Goal: Transaction & Acquisition: Purchase product/service

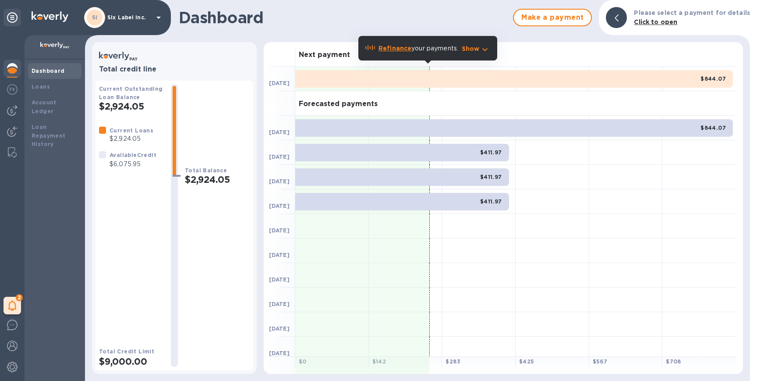
click at [11, 71] on img at bounding box center [12, 68] width 11 height 11
click at [569, 18] on span "Make a payment" at bounding box center [552, 17] width 63 height 11
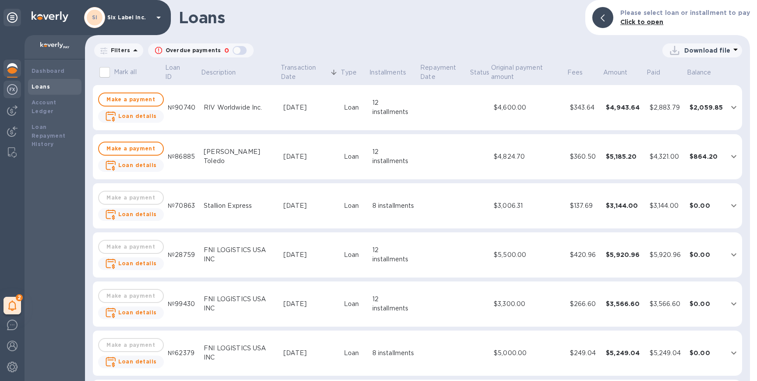
click at [12, 87] on img at bounding box center [12, 89] width 11 height 11
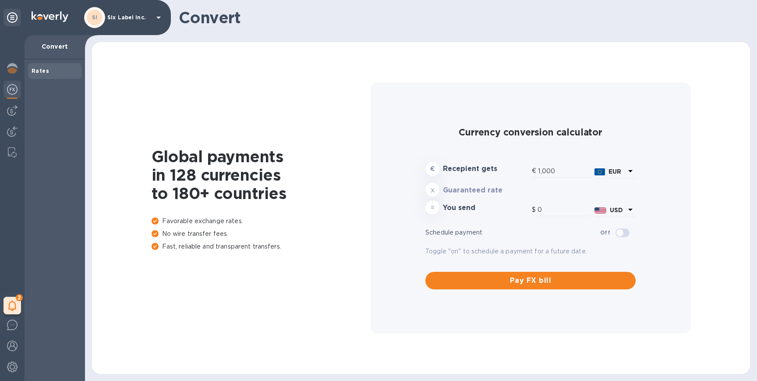
type input "1,179.08"
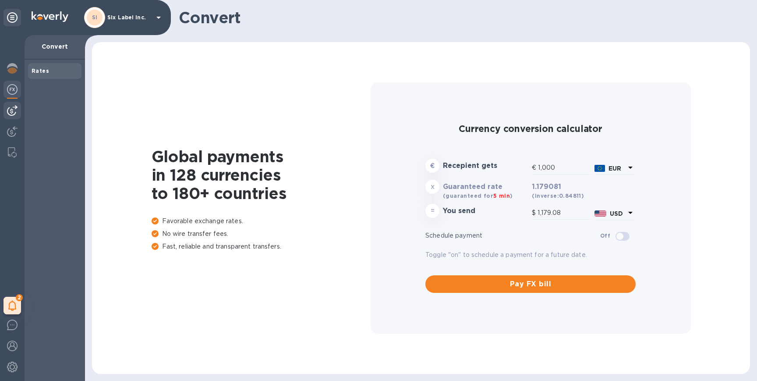
click at [11, 109] on img at bounding box center [12, 110] width 11 height 11
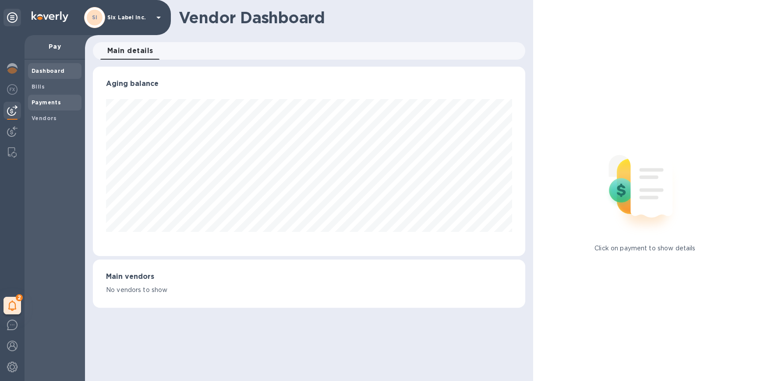
scroll to position [189, 432]
click at [49, 120] on b "Vendors" at bounding box center [44, 118] width 25 height 7
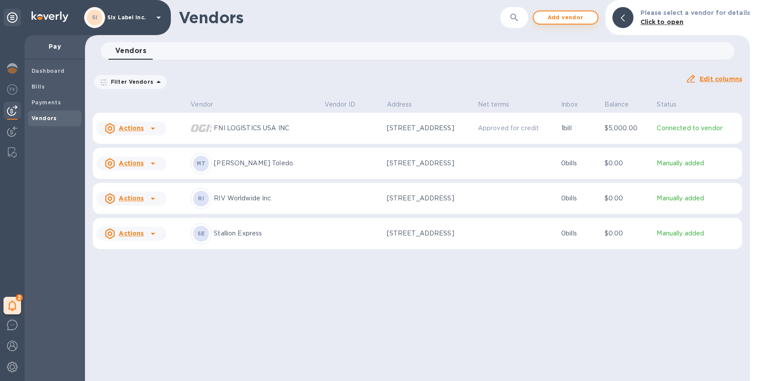
click at [557, 14] on span "Add vendor" at bounding box center [565, 17] width 50 height 11
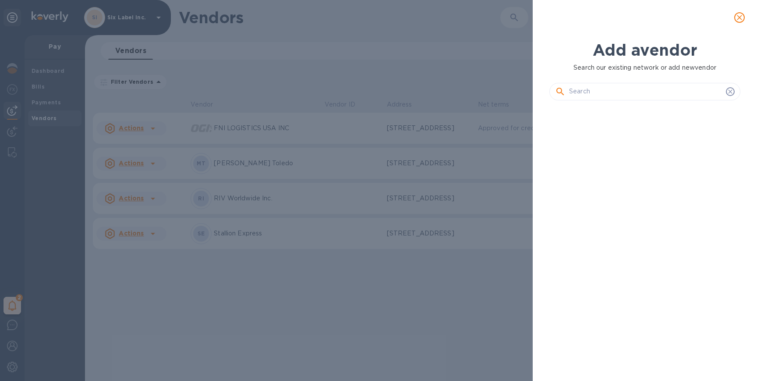
scroll to position [243, 194]
click at [595, 93] on input "text" at bounding box center [645, 91] width 153 height 13
paste input "ABHISHEK WORLD LOGISTICS PRIVATE LIMITED"
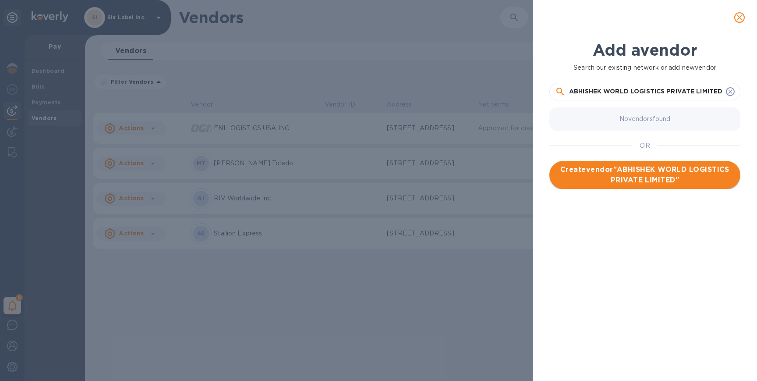
type input "ABHISHEK WORLD LOGISTICS PRIVATE LIMITED"
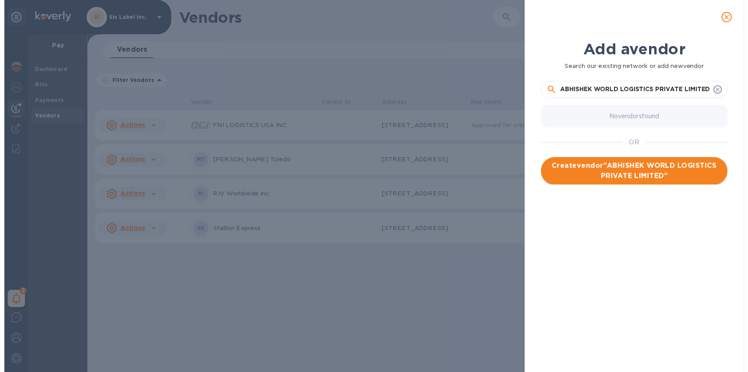
scroll to position [0, 0]
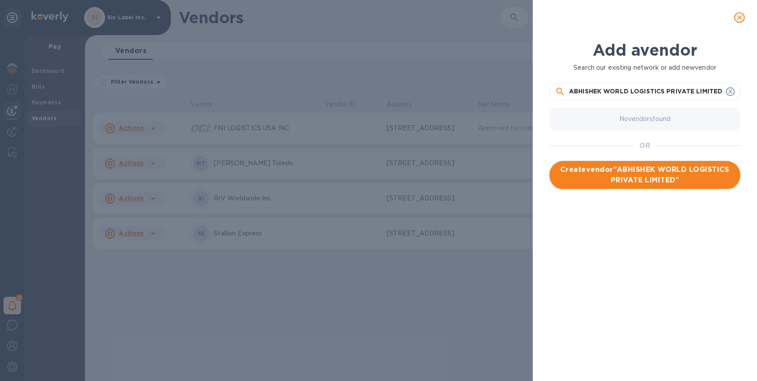
click at [643, 171] on span "Create vendor " ABHISHEK WORLD LOGISTICS PRIVATE LIMITED "" at bounding box center [644, 174] width 177 height 21
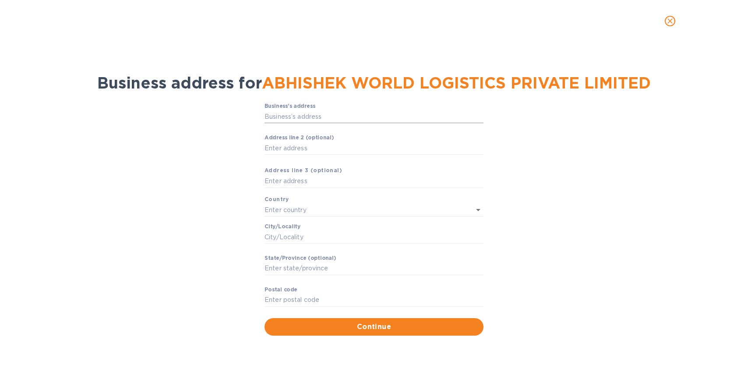
click at [301, 117] on input "Business’s аddress" at bounding box center [374, 116] width 219 height 13
paste input "ABHISHEK WORLD LOGISTICS PRIVATE LIMITED"
type input "ABHISHEK WORLD LOGISTICS PRIVATE LIMITED"
paste input "[STREET_ADDRESS]"
type input "[STREET_ADDRESS]"
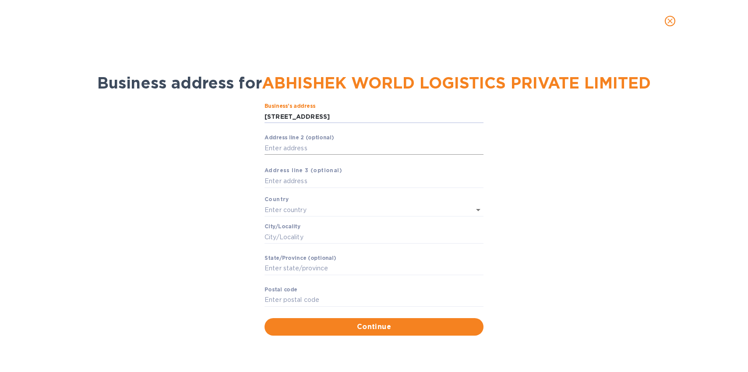
click at [337, 144] on input "Аddress line 2 (optional)" at bounding box center [374, 147] width 219 height 13
paste input "Connaught Place"
type input "Connaught Place"
click at [304, 210] on input "text" at bounding box center [362, 210] width 194 height 13
click at [304, 228] on p "[GEOGRAPHIC_DATA]" at bounding box center [374, 228] width 205 height 9
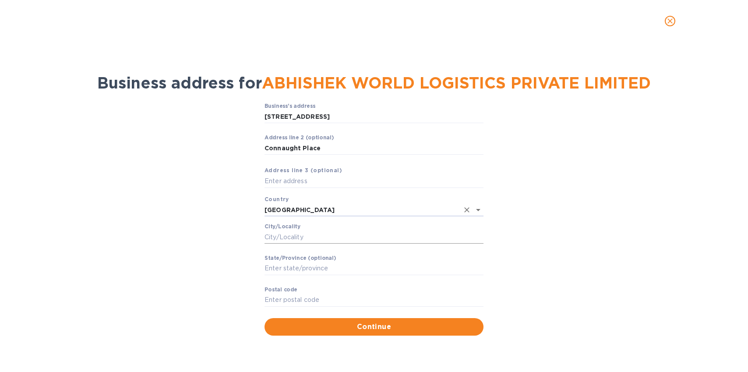
type input "[GEOGRAPHIC_DATA]"
click at [300, 236] on input "Сity/Locаlity" at bounding box center [374, 236] width 219 height 13
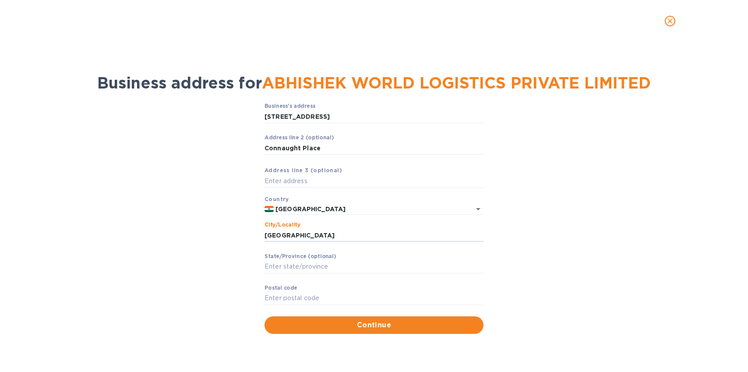
type input "[GEOGRAPHIC_DATA]"
click at [299, 254] on label "Stаte/Province (optional)" at bounding box center [300, 256] width 71 height 5
click at [299, 260] on input "Stаte/Province (optional)" at bounding box center [374, 266] width 219 height 13
type input "[GEOGRAPHIC_DATA]"
type input "110001"
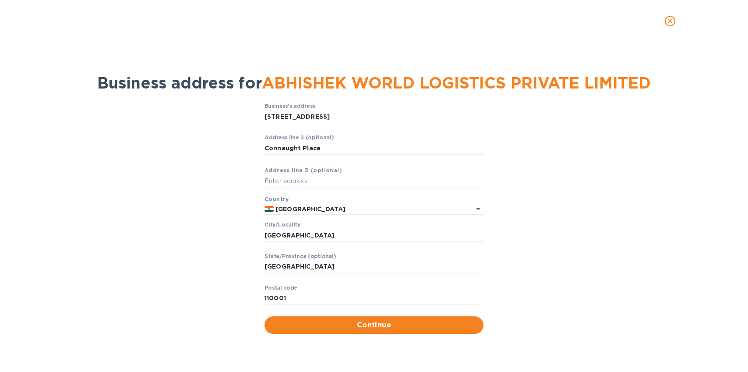
click at [490, 296] on div "Business’s аddress 29 L.G.F [GEOGRAPHIC_DATA] ​ Аddress line 2 (optional) Conna…" at bounding box center [373, 218] width 725 height 241
click at [419, 325] on span "Continue" at bounding box center [374, 325] width 205 height 11
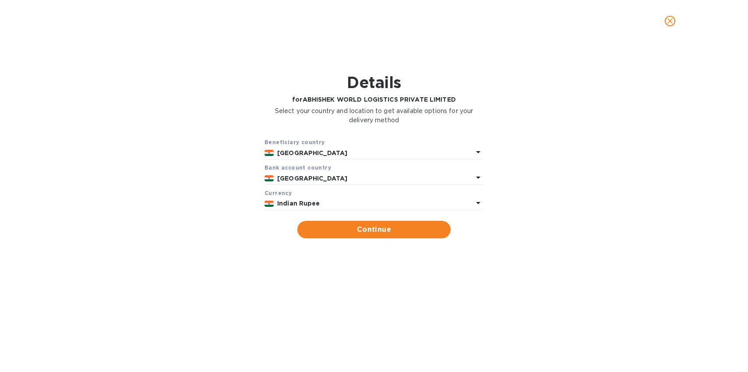
click at [292, 205] on b "Indian Rupee" at bounding box center [298, 203] width 43 height 7
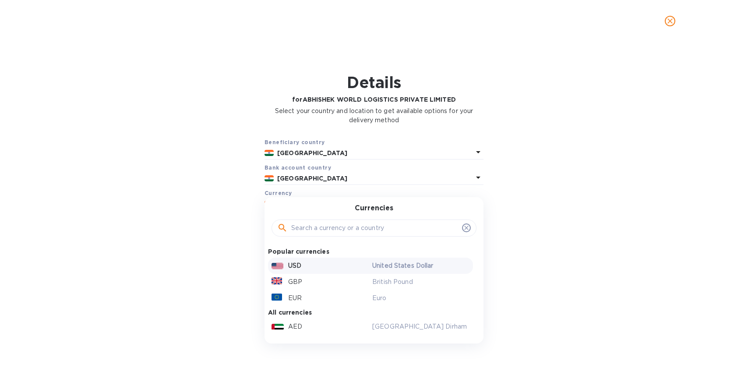
click at [288, 264] on p "USD" at bounding box center [294, 265] width 13 height 9
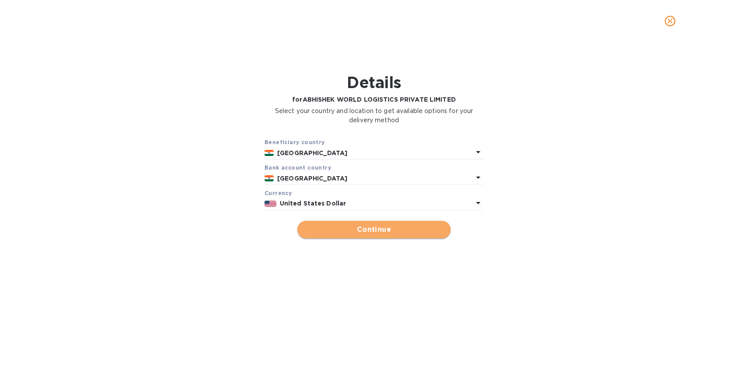
click at [335, 230] on span "Continue" at bounding box center [373, 229] width 139 height 11
type input "ABHISHEK WORLD LOGISTICS PRIVATE LIMITED"
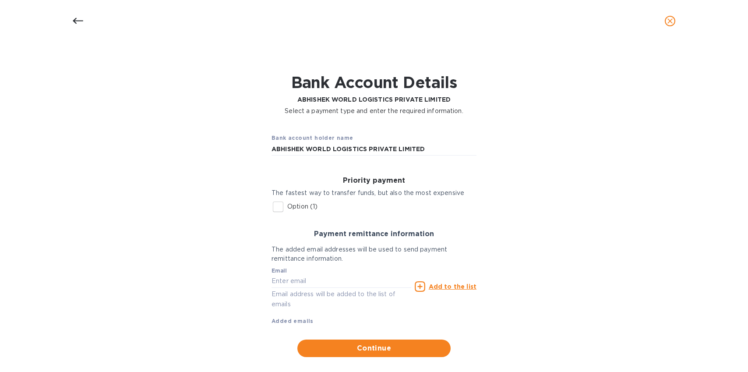
scroll to position [12, 0]
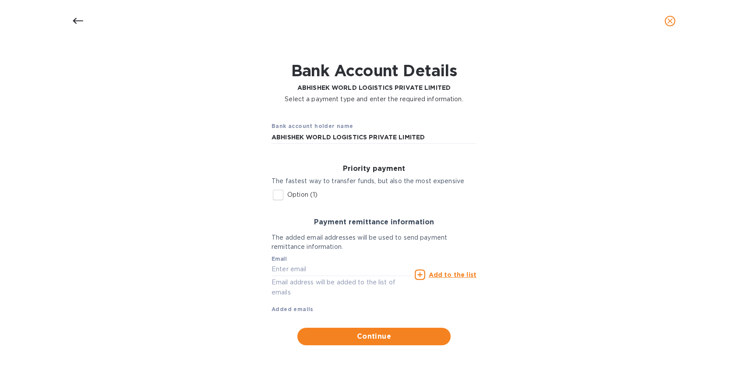
click at [297, 195] on p "Option (1)" at bounding box center [302, 194] width 30 height 9
click at [287, 195] on input "Option (1)" at bounding box center [278, 195] width 18 height 18
checkbox input "true"
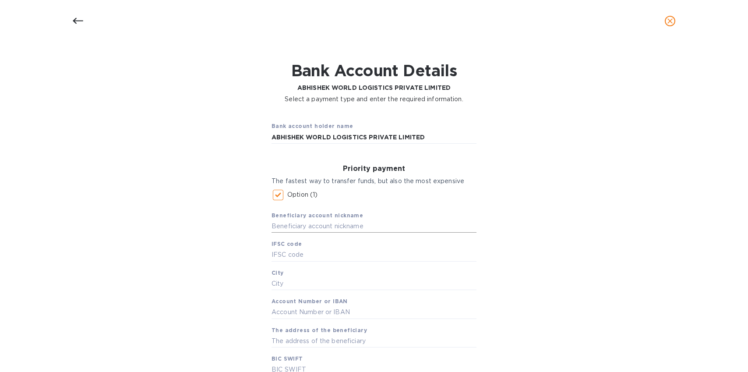
scroll to position [75, 0]
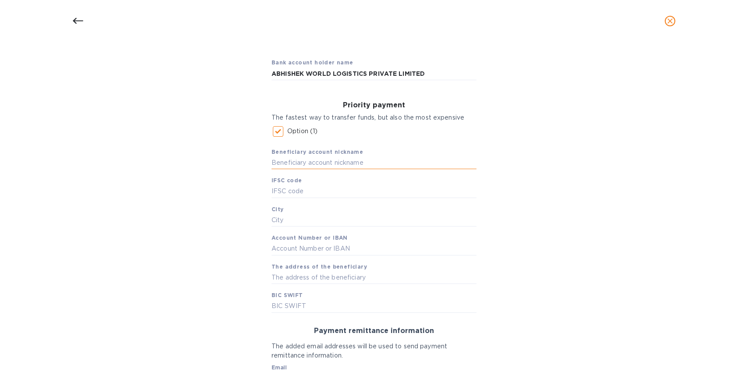
click at [344, 165] on input "text" at bounding box center [374, 162] width 205 height 13
click at [570, 191] on div "Bank account holder name ABHISHEK WORLD LOGISTICS PRIVATE LIMITED Priority paym…" at bounding box center [373, 252] width 725 height 413
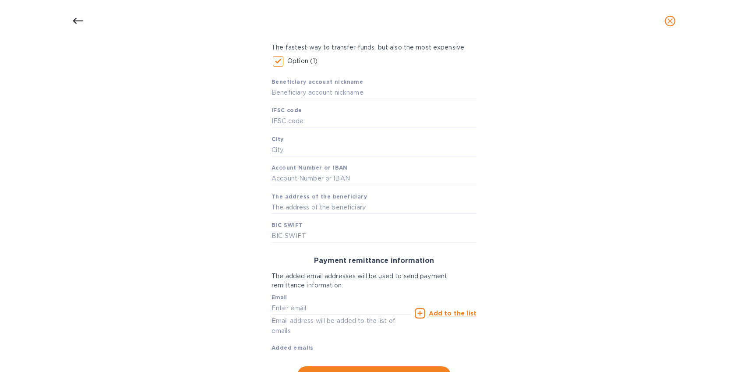
scroll to position [184, 0]
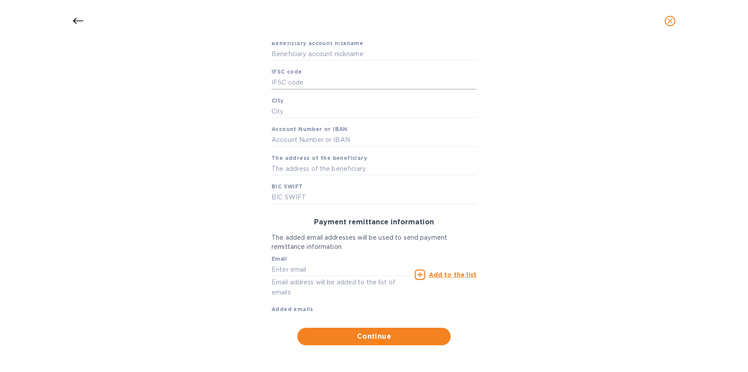
click at [300, 82] on input "text" at bounding box center [374, 82] width 205 height 13
paste input "UTIB0002564"
click at [272, 79] on input "UTIB0002564" at bounding box center [374, 82] width 205 height 13
type input "UTIB0002564"
click at [281, 112] on input "text" at bounding box center [374, 111] width 205 height 13
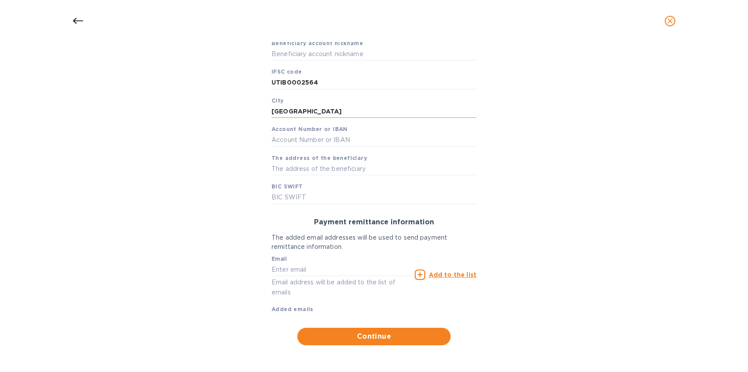
type input "[GEOGRAPHIC_DATA]"
paste input "919020011172276"
click at [273, 139] on input "919020011172276" at bounding box center [374, 140] width 205 height 13
type input "919020011172276"
click at [312, 169] on input "text" at bounding box center [374, 168] width 205 height 13
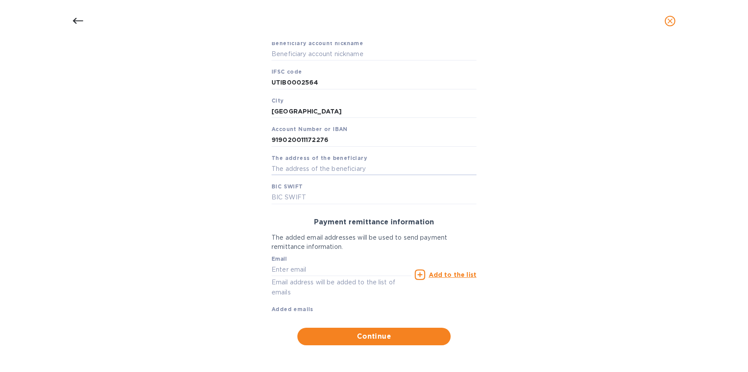
paste input "[STREET_ADDRESS]."
type input "[STREET_ADDRESS]"
click at [332, 191] on input "text" at bounding box center [374, 197] width 205 height 13
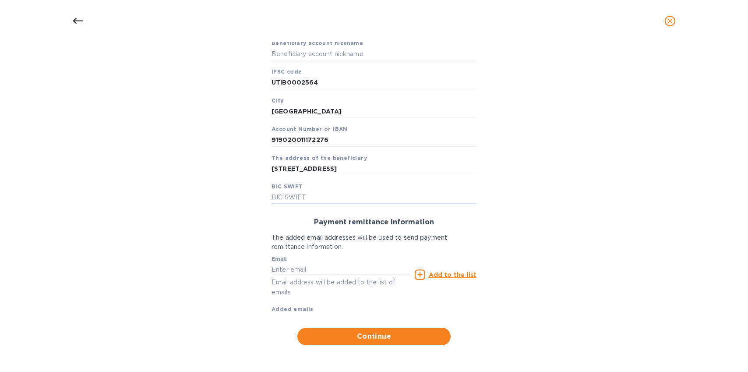
paste input "[SWIFT_CODE]"
type input "[SWIFT_CODE]"
click at [504, 233] on div "Bank account holder name ABHISHEK WORLD LOGISTICS PRIVATE LIMITED Priority paym…" at bounding box center [373, 143] width 725 height 413
click at [303, 269] on input "text" at bounding box center [342, 269] width 140 height 13
click at [490, 326] on div "Bank account holder name ABHISHEK WORLD LOGISTICS PRIVATE LIMITED Priority paym…" at bounding box center [373, 143] width 725 height 413
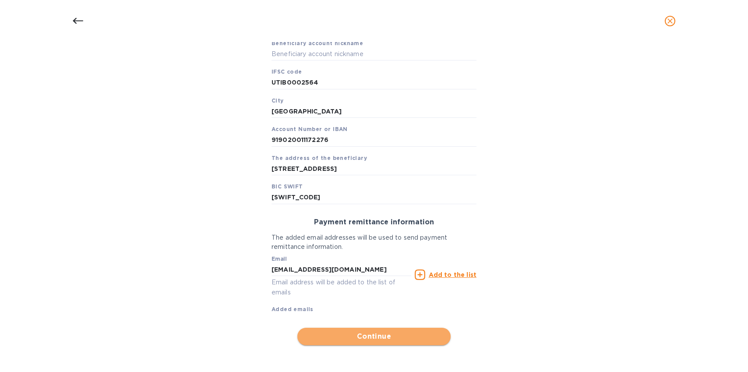
click at [389, 341] on button "Continue" at bounding box center [373, 337] width 153 height 18
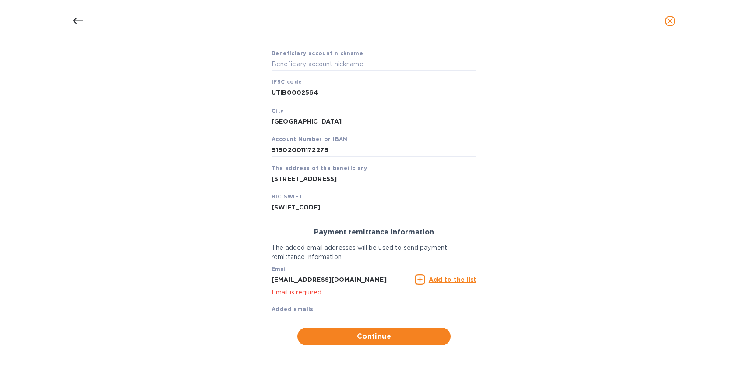
click at [363, 274] on input "[EMAIL_ADDRESS][DOMAIN_NAME]" at bounding box center [342, 279] width 140 height 13
click at [360, 280] on input "[EMAIL_ADDRESS][DOMAIN_NAME]" at bounding box center [342, 279] width 140 height 13
click at [361, 306] on div "Email [EMAIL_ADDRESS][DOMAIN_NAME] Email is required Add to the list Added emai…" at bounding box center [374, 287] width 205 height 52
click at [347, 282] on input "[EMAIL_ADDRESS][DOMAIN_NAME]" at bounding box center [342, 279] width 140 height 13
type input "[EMAIL_ADDRESS][DOMAIN_NAME]"
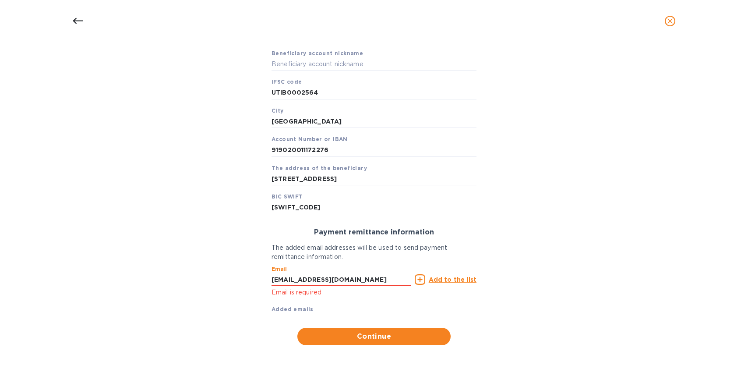
click at [469, 313] on div "Payment remittance information The added email addresses will be used to send p…" at bounding box center [374, 270] width 219 height 99
click at [392, 339] on span "Continue" at bounding box center [373, 336] width 139 height 11
click at [351, 282] on input "[EMAIL_ADDRESS][DOMAIN_NAME]" at bounding box center [342, 279] width 140 height 13
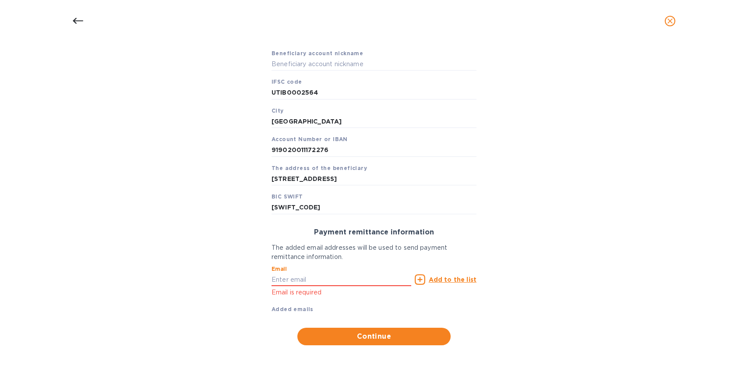
click at [446, 315] on div "Payment remittance information The added email addresses will be used to send p…" at bounding box center [374, 270] width 219 height 99
click at [405, 335] on span "Continue" at bounding box center [373, 336] width 139 height 11
click at [293, 309] on b "Added emails" at bounding box center [293, 309] width 42 height 7
click at [295, 271] on div "Email Email is required" at bounding box center [342, 282] width 140 height 32
click at [293, 279] on input "text" at bounding box center [342, 279] width 140 height 13
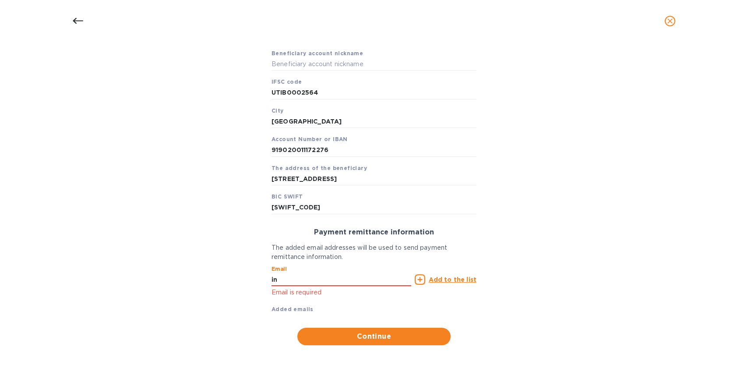
type input "[EMAIL_ADDRESS][DOMAIN_NAME]"
click at [420, 279] on icon at bounding box center [420, 279] width 11 height 11
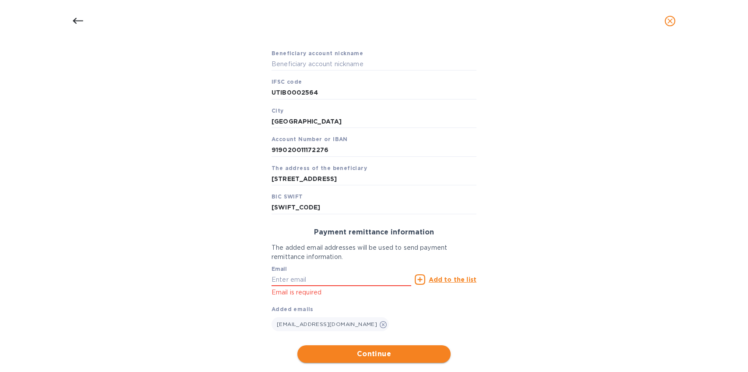
click at [378, 357] on span "Continue" at bounding box center [373, 354] width 139 height 11
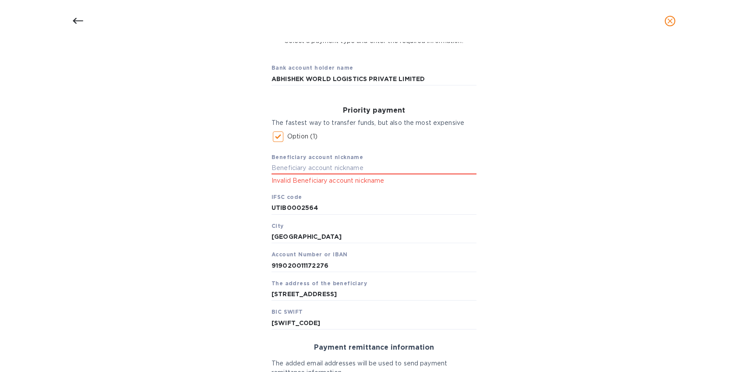
scroll to position [65, 0]
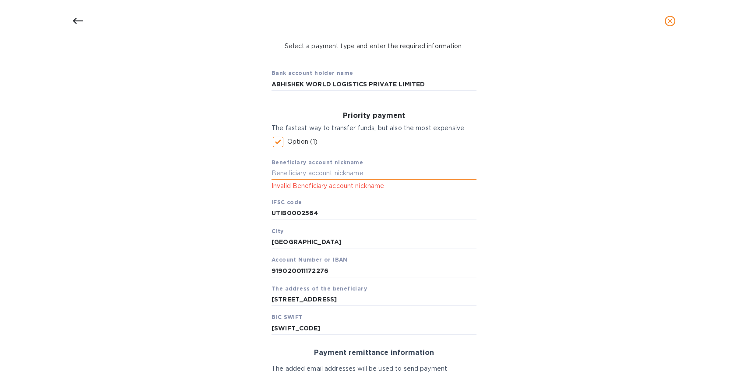
click at [354, 169] on input "text" at bounding box center [374, 172] width 205 height 13
type input "Abhishek World Logistics"
click at [540, 245] on div "Bank account holder name ABHISHEK WORLD LOGISTICS PRIVATE LIMITED Priority paym…" at bounding box center [373, 277] width 725 height 442
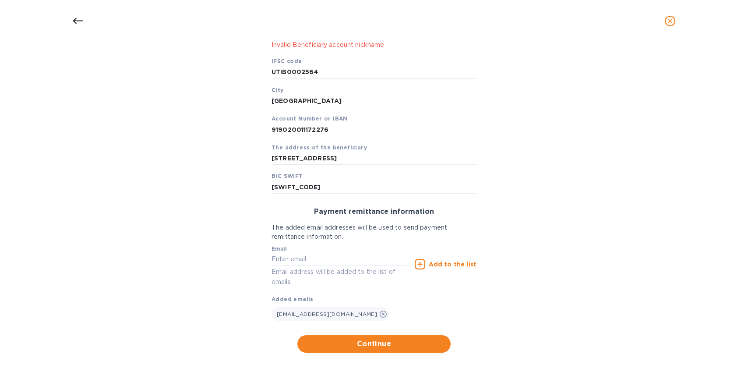
scroll to position [213, 0]
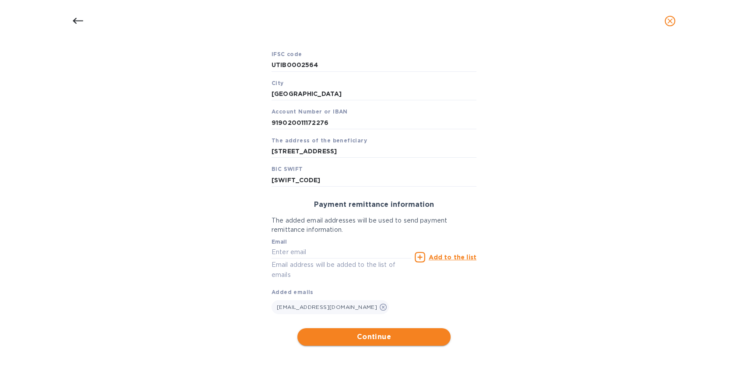
click at [383, 336] on span "Continue" at bounding box center [373, 337] width 139 height 11
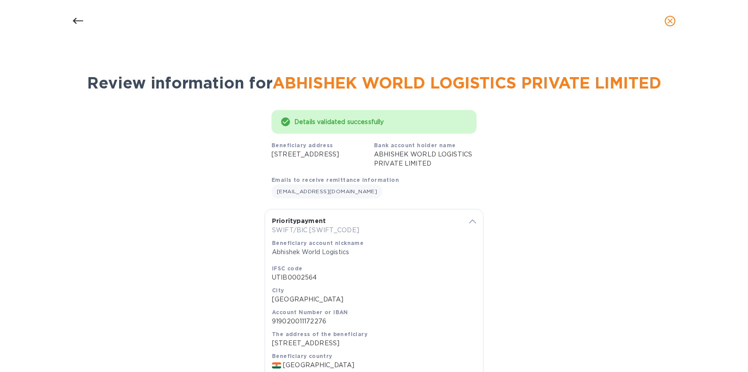
scroll to position [104, 0]
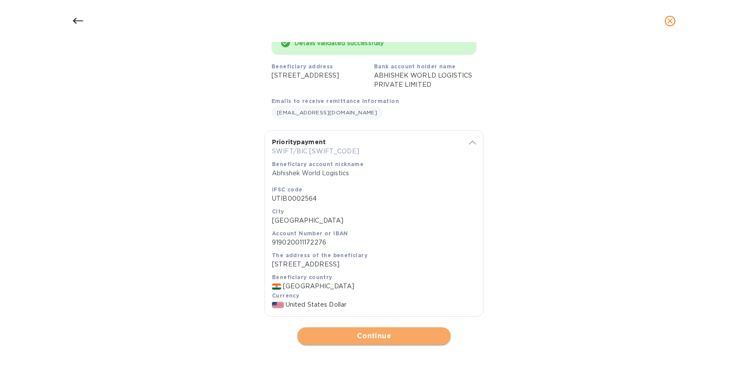
click at [366, 334] on span "Continue" at bounding box center [373, 336] width 139 height 11
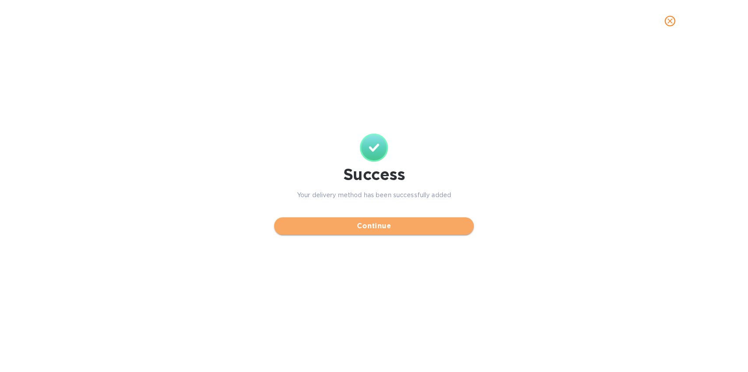
click at [383, 218] on button "Continue" at bounding box center [374, 226] width 200 height 18
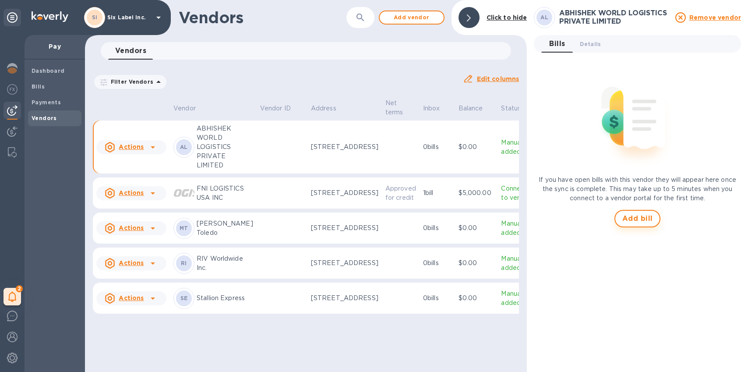
click at [634, 216] on span "Add bill" at bounding box center [637, 218] width 31 height 11
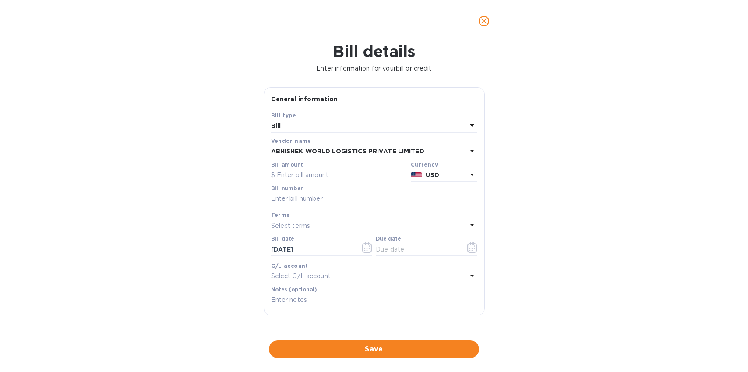
click at [314, 173] on input "text" at bounding box center [339, 175] width 136 height 13
type input "5,443.76"
click at [346, 197] on input "text" at bounding box center [374, 198] width 206 height 13
paste input "I1 - 254671000189"
type input "I1 - 254671000189"
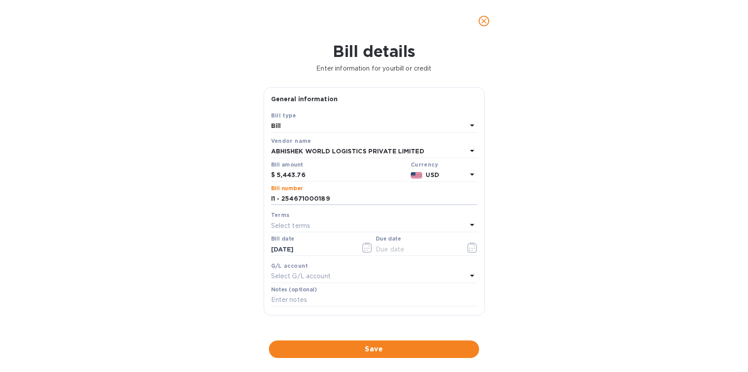
click at [321, 224] on div "Select terms" at bounding box center [369, 225] width 196 height 12
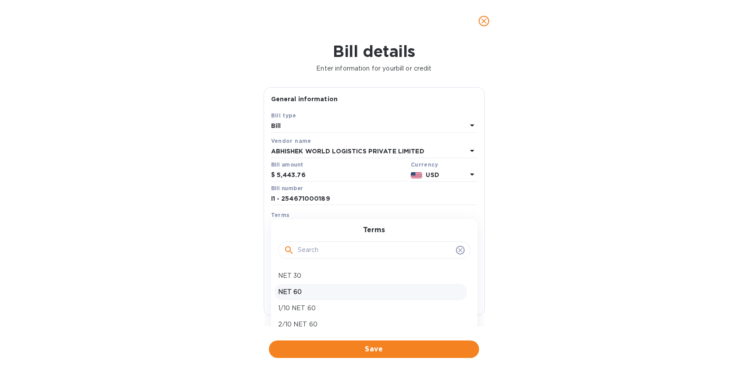
scroll to position [85, 0]
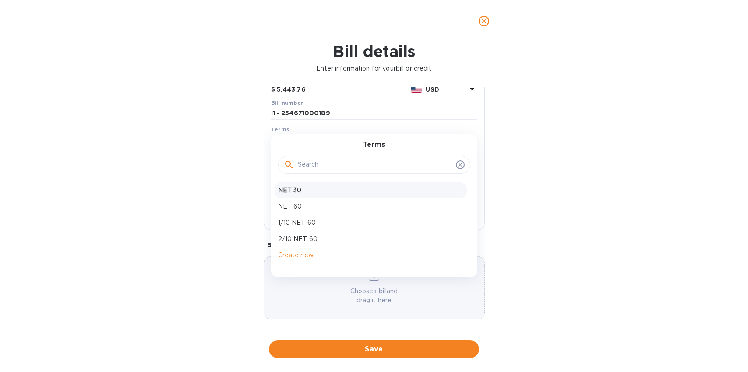
click at [296, 191] on p "NET 30" at bounding box center [370, 190] width 185 height 9
type input "[DATE]"
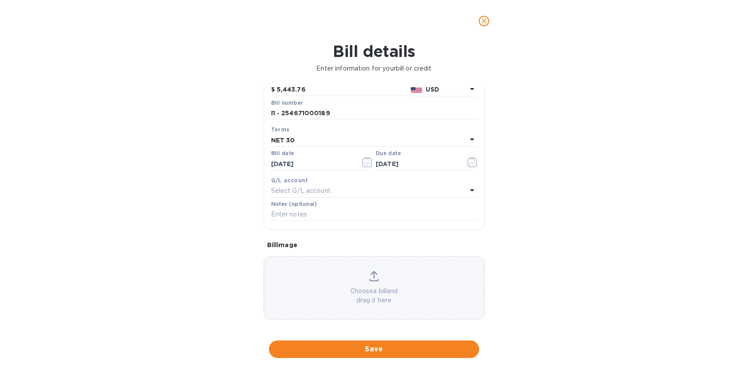
click at [360, 185] on div "Select G/L account" at bounding box center [369, 191] width 196 height 12
click at [226, 210] on div "Bill details Enter information for your bill or credit General information Save…" at bounding box center [374, 207] width 748 height 330
click at [374, 276] on icon at bounding box center [374, 276] width 10 height 11
click at [296, 278] on div "Choose a bill and drag it here" at bounding box center [374, 288] width 220 height 34
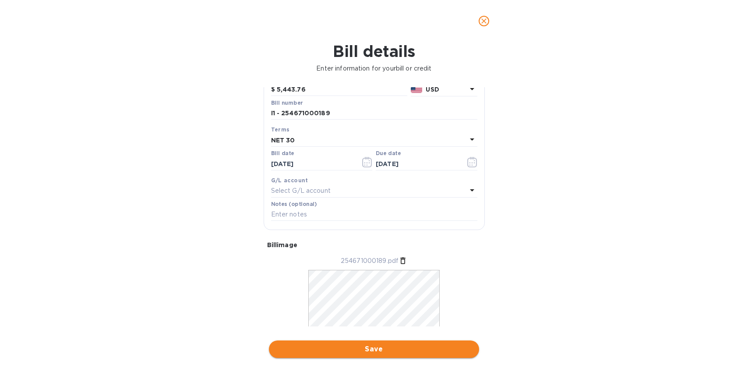
click at [381, 353] on span "Save" at bounding box center [374, 349] width 196 height 11
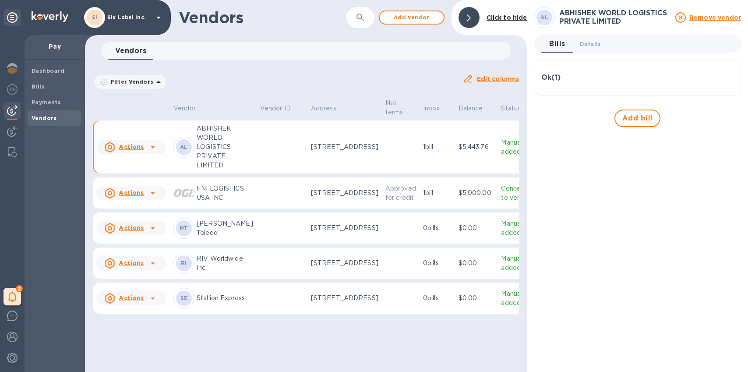
click at [591, 78] on div "Ok ( 1 )" at bounding box center [637, 78] width 192 height 8
click at [466, 19] on div at bounding box center [469, 17] width 21 height 21
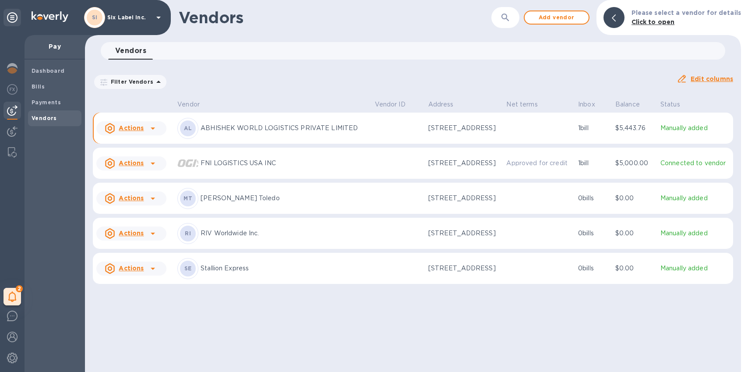
click at [629, 144] on td "$5,443.76" at bounding box center [634, 129] width 45 height 32
click at [151, 134] on icon at bounding box center [153, 128] width 11 height 11
click at [150, 138] on div at bounding box center [374, 186] width 748 height 372
click at [41, 103] on b "Payments" at bounding box center [46, 102] width 29 height 7
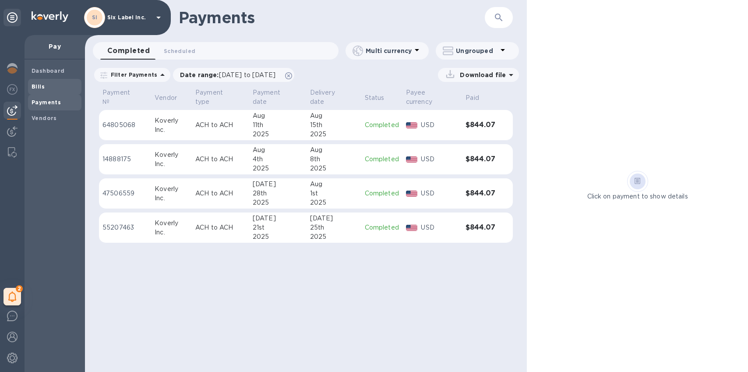
click at [41, 83] on b "Bills" at bounding box center [38, 86] width 13 height 7
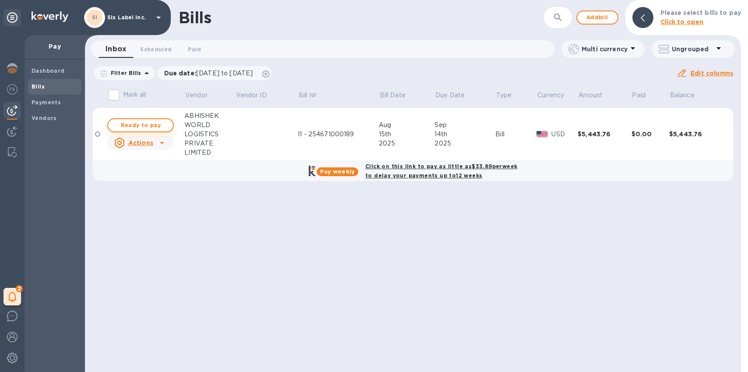
click at [148, 128] on span "Ready to pay" at bounding box center [140, 125] width 51 height 11
checkbox input "true"
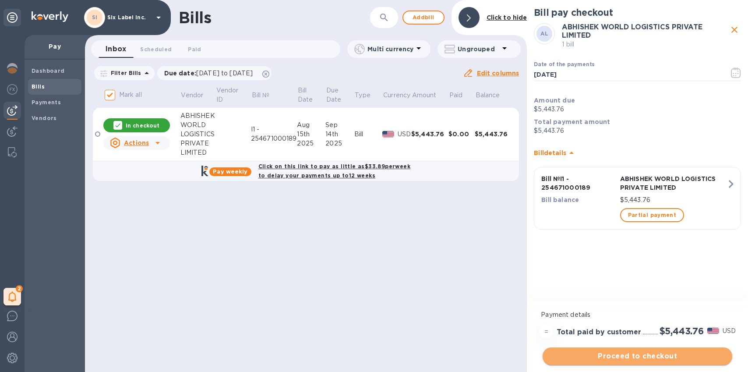
click at [642, 355] on span "Proceed to checkout" at bounding box center [638, 356] width 176 height 11
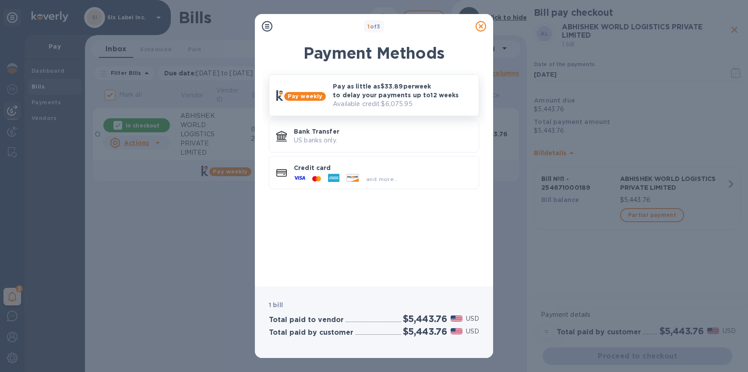
click at [391, 98] on p "Pay as little as $33.89 per week to delay your payments up to 12 weeks" at bounding box center [402, 91] width 139 height 18
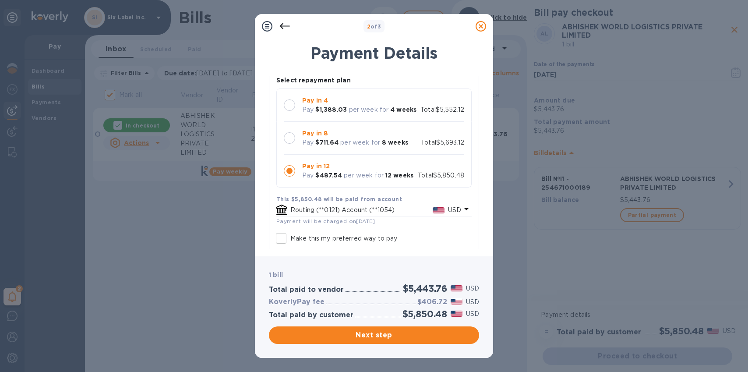
scroll to position [71, 0]
click at [382, 139] on b "8 weeks" at bounding box center [395, 141] width 26 height 7
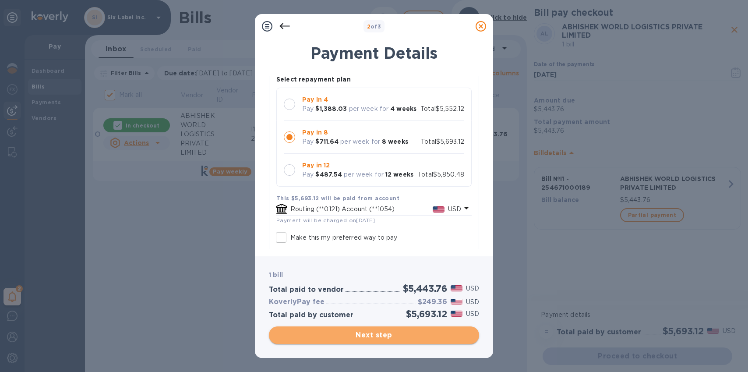
click at [389, 336] on span "Next step" at bounding box center [374, 335] width 196 height 11
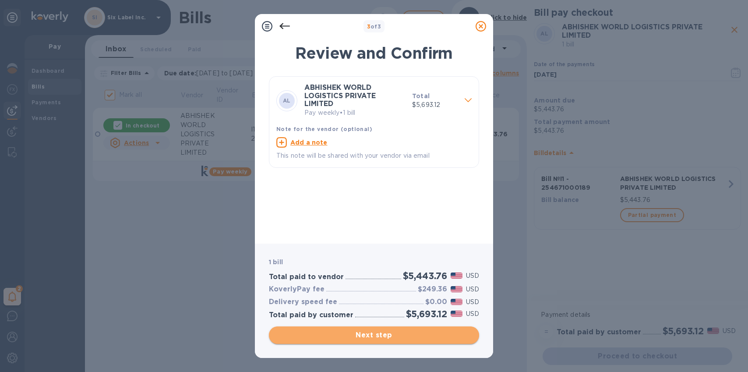
click at [366, 337] on span "Next step" at bounding box center [374, 335] width 196 height 11
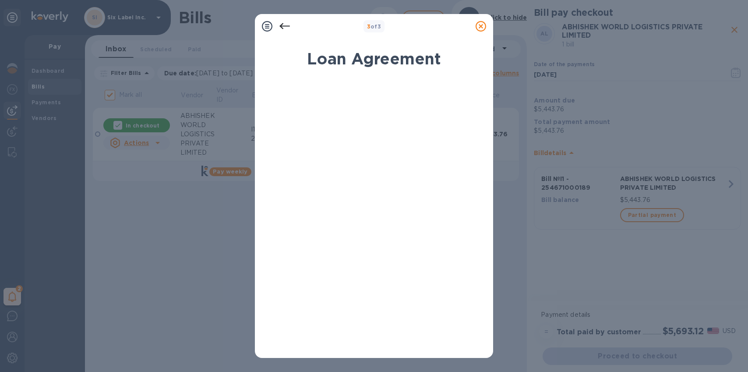
scroll to position [116, 0]
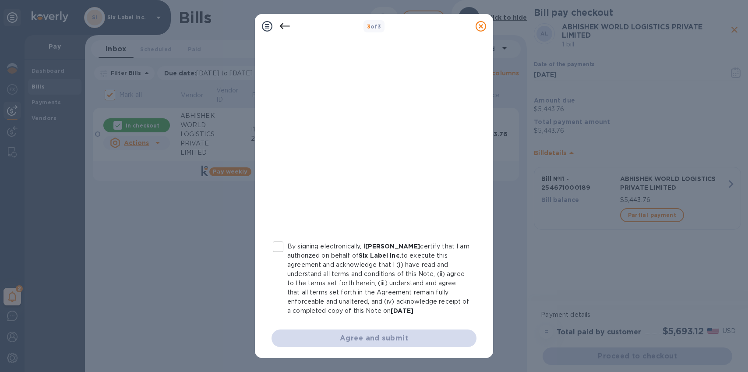
click at [276, 239] on input "By signing electronically, I [PERSON_NAME] certify that I am authorized on beha…" at bounding box center [278, 246] width 18 height 18
checkbox input "true"
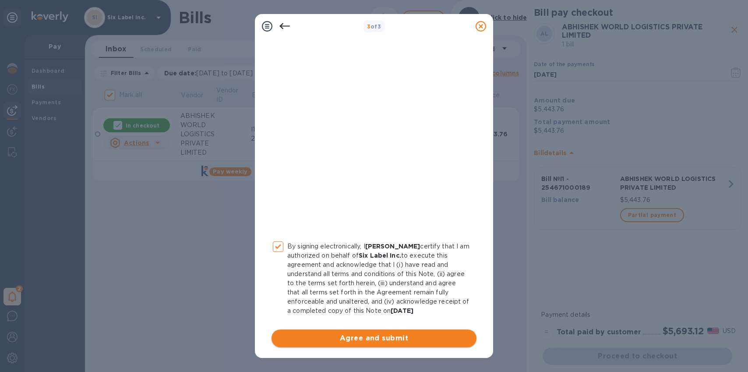
click at [352, 333] on span "Agree and submit" at bounding box center [374, 338] width 191 height 11
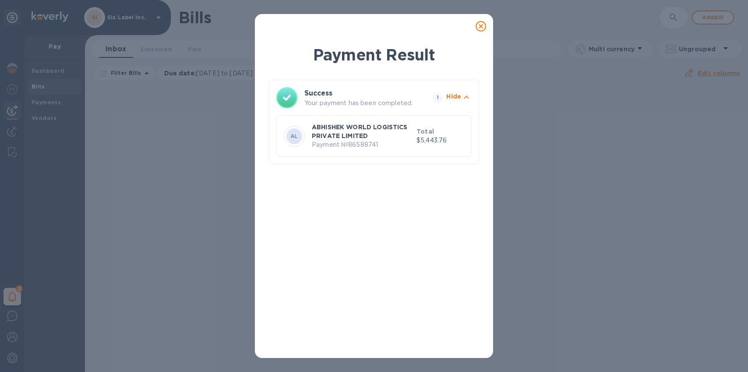
click at [427, 129] on b "Total" at bounding box center [425, 131] width 18 height 7
click at [483, 21] on icon at bounding box center [481, 26] width 11 height 11
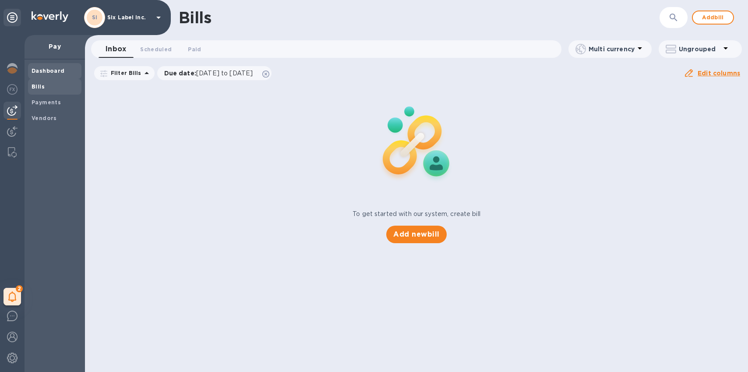
click at [42, 74] on span "Dashboard" at bounding box center [48, 71] width 33 height 9
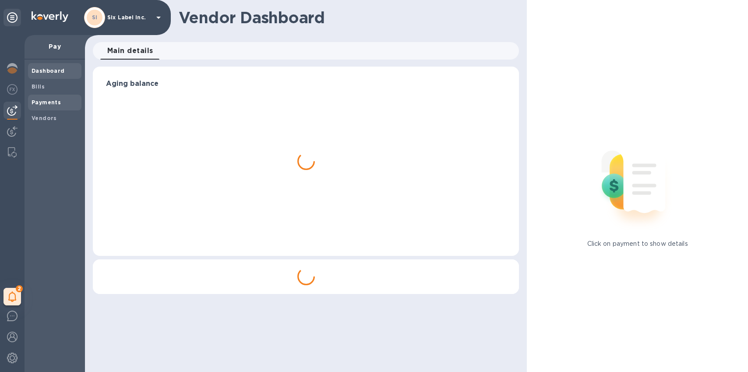
click at [43, 105] on b "Payments" at bounding box center [46, 102] width 29 height 7
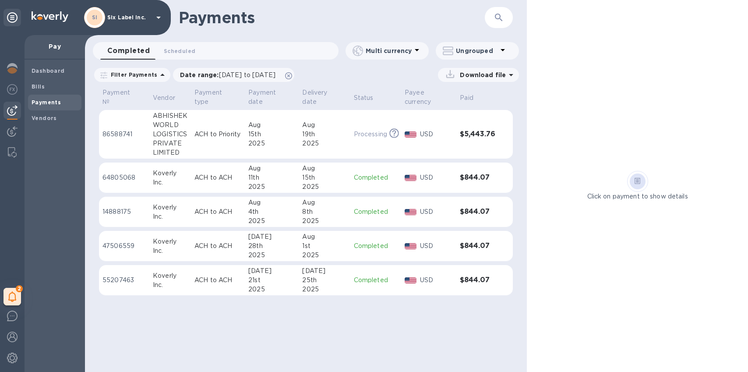
click at [285, 131] on div "15th" at bounding box center [271, 134] width 47 height 9
click at [429, 138] on p "USD" at bounding box center [436, 134] width 33 height 9
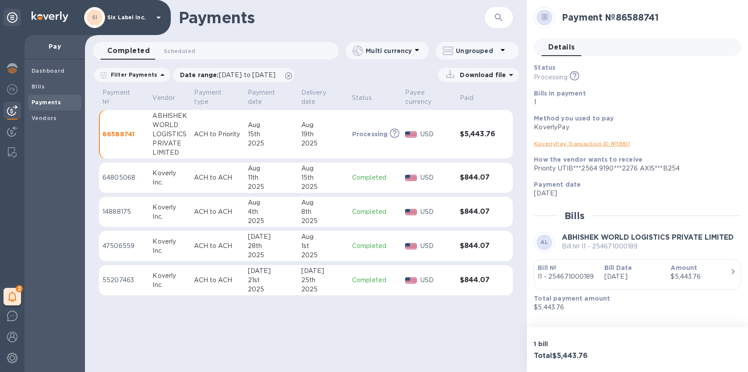
click at [548, 25] on div at bounding box center [544, 17] width 21 height 21
click at [545, 18] on icon at bounding box center [544, 18] width 3 height 0
click at [589, 143] on link "KoverlyPay Transaction ID № 18811" at bounding box center [582, 143] width 96 height 7
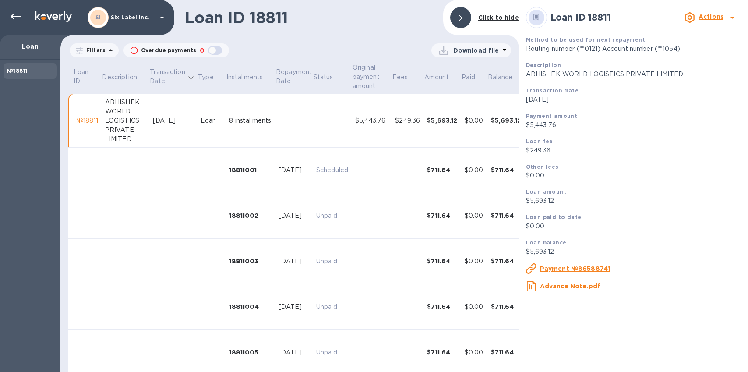
click at [566, 285] on u "Advance Note.pdf" at bounding box center [570, 285] width 60 height 7
click at [562, 268] on u "Payment №86588741" at bounding box center [575, 268] width 71 height 7
